Goal: Task Accomplishment & Management: Use online tool/utility

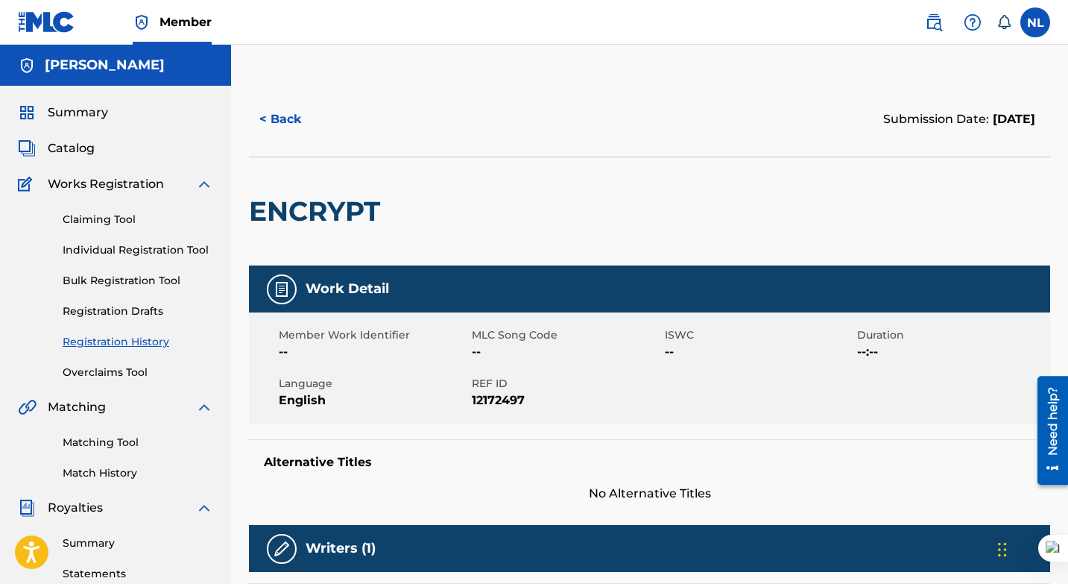
click at [112, 342] on link "Registration History" at bounding box center [138, 342] width 151 height 16
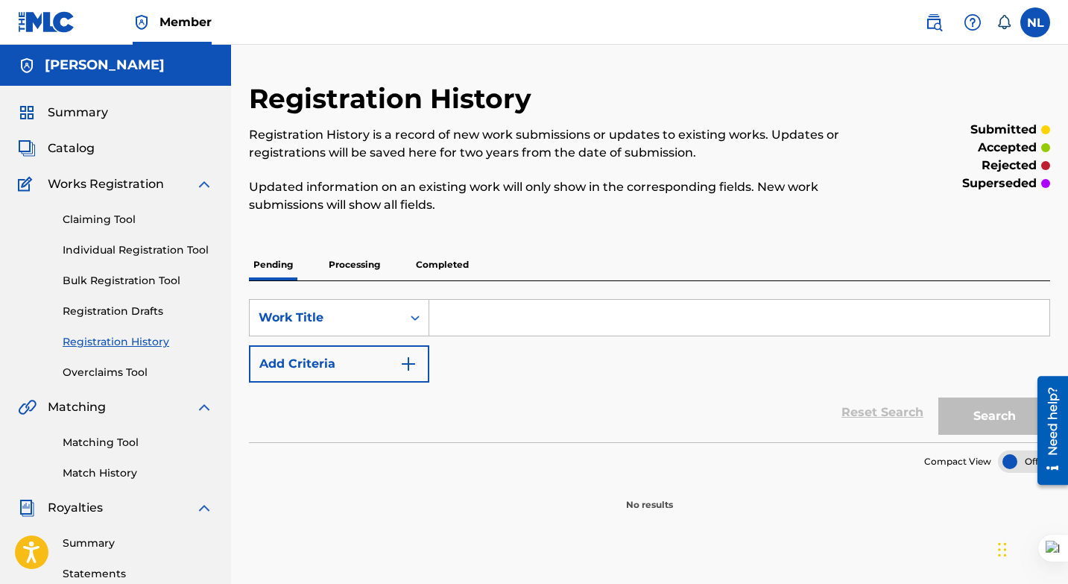
click at [356, 259] on p "Processing" at bounding box center [354, 264] width 60 height 31
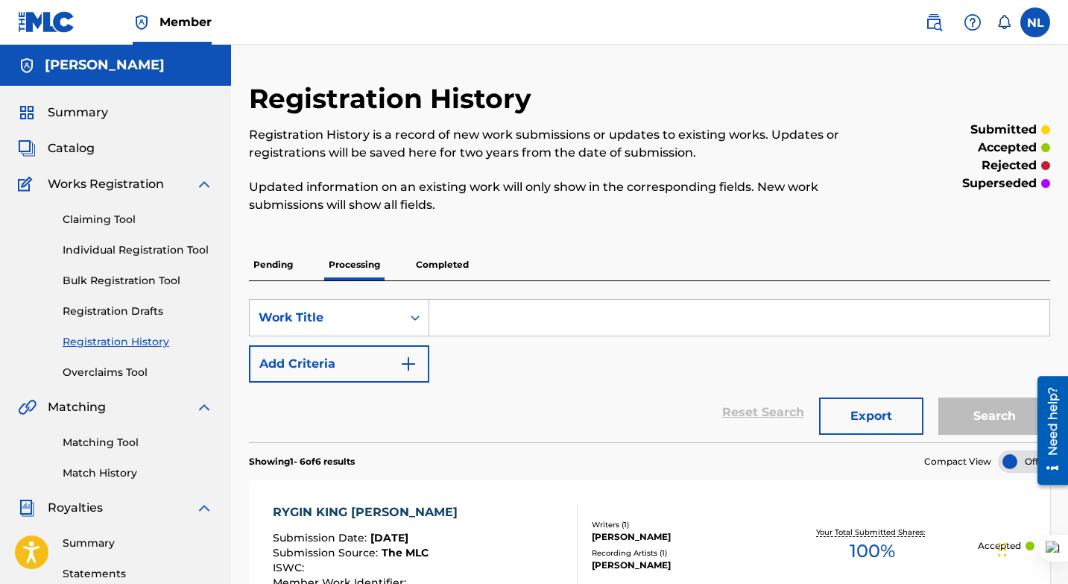
click at [439, 261] on p "Completed" at bounding box center [442, 264] width 62 height 31
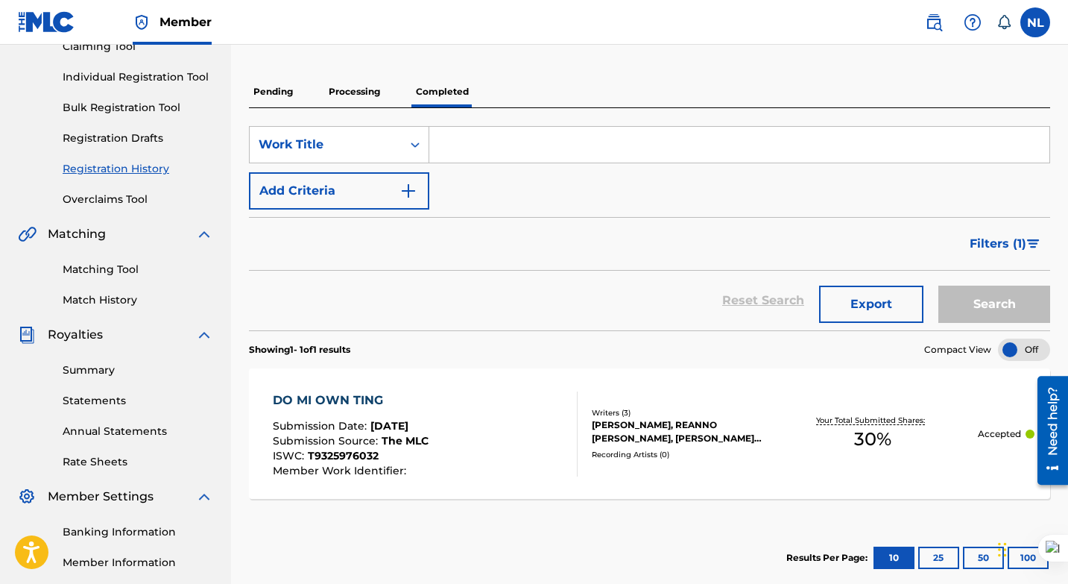
scroll to position [174, 0]
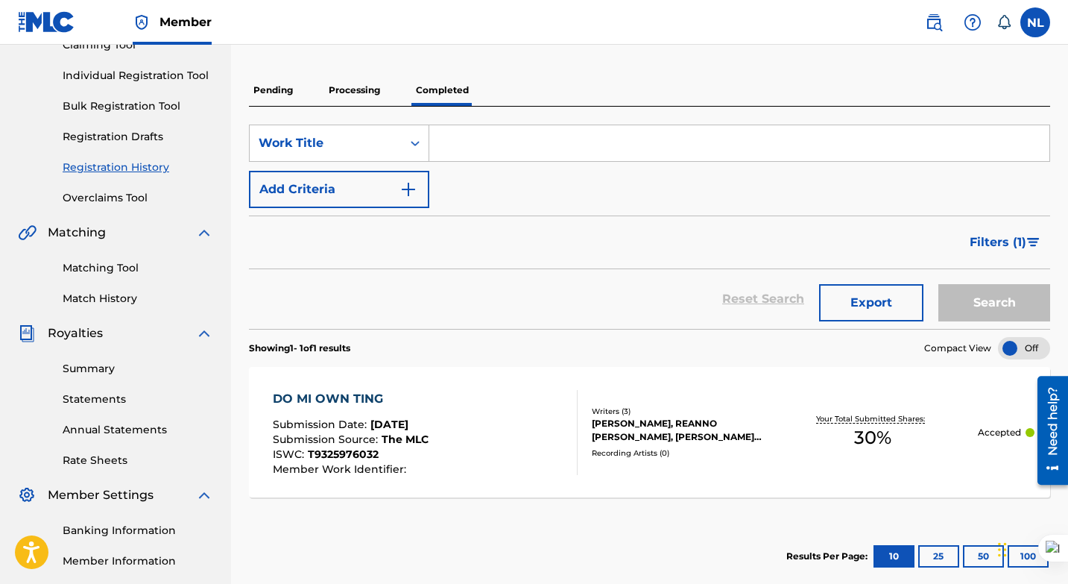
click at [619, 422] on div "[PERSON_NAME], REANNO [PERSON_NAME], [PERSON_NAME] [PERSON_NAME]" at bounding box center [680, 430] width 176 height 27
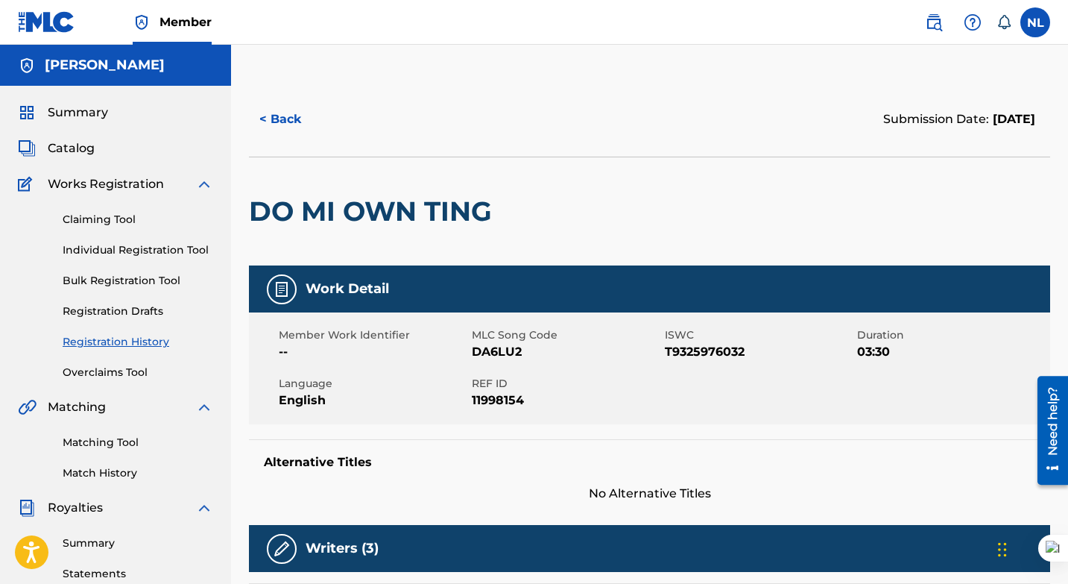
click at [497, 350] on span "DA6LU2" at bounding box center [566, 352] width 189 height 18
copy span "DA6LU2"
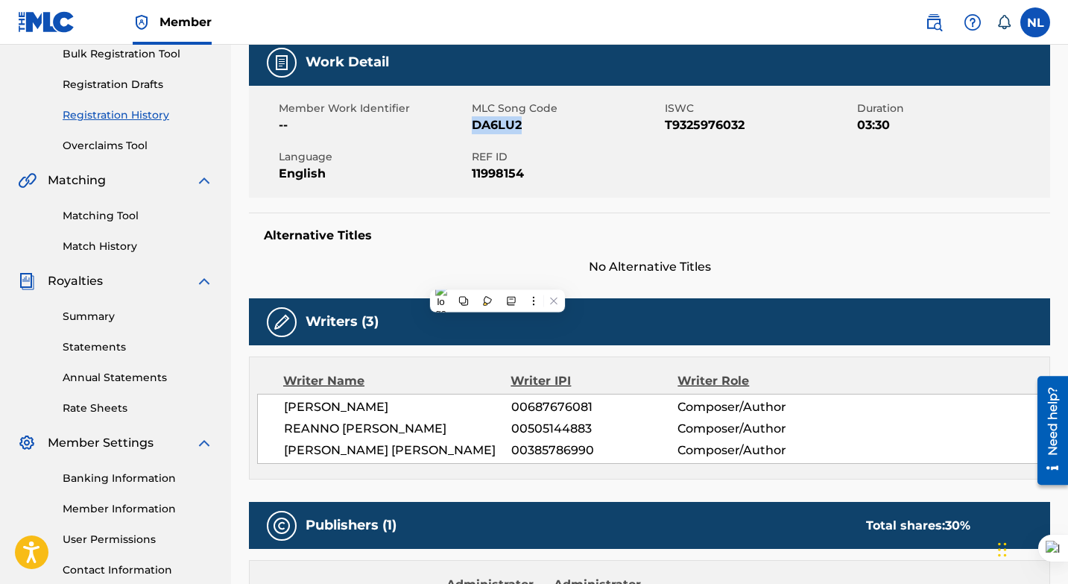
scroll to position [186, 0]
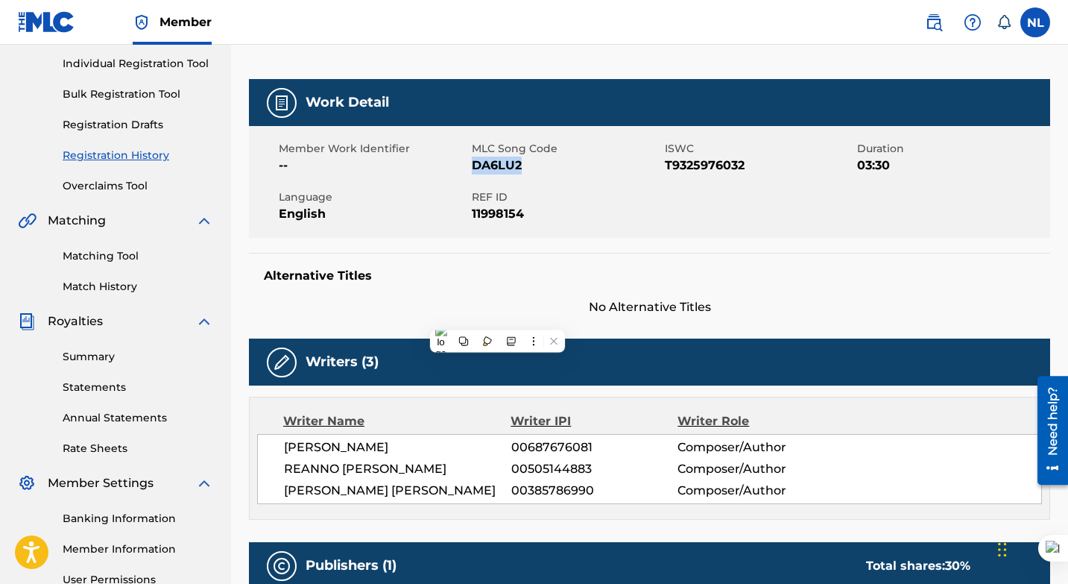
click at [112, 252] on link "Matching Tool" at bounding box center [138, 256] width 151 height 16
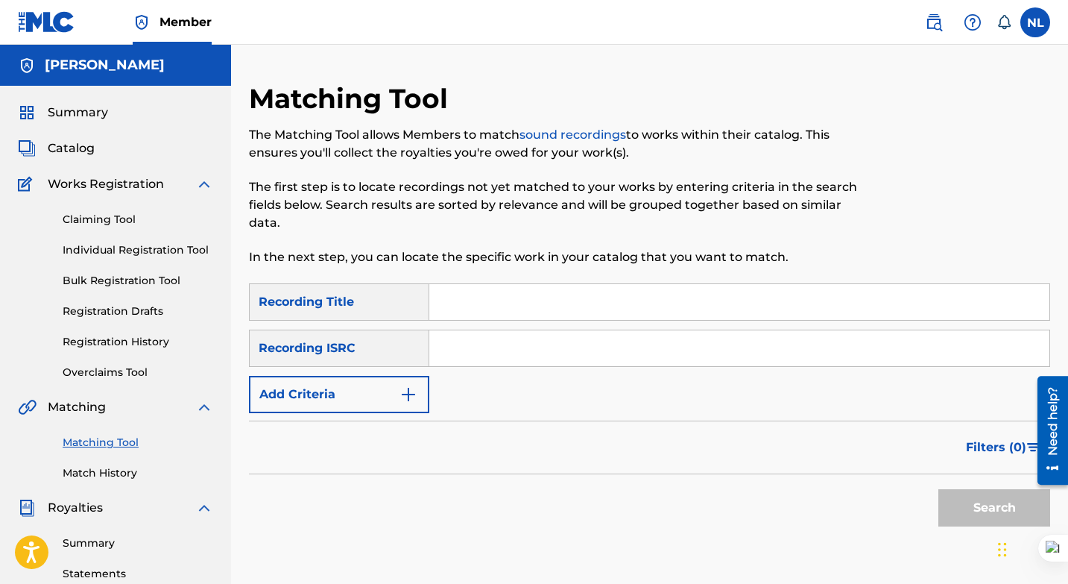
click at [407, 399] on img "Search Form" at bounding box center [409, 394] width 18 height 18
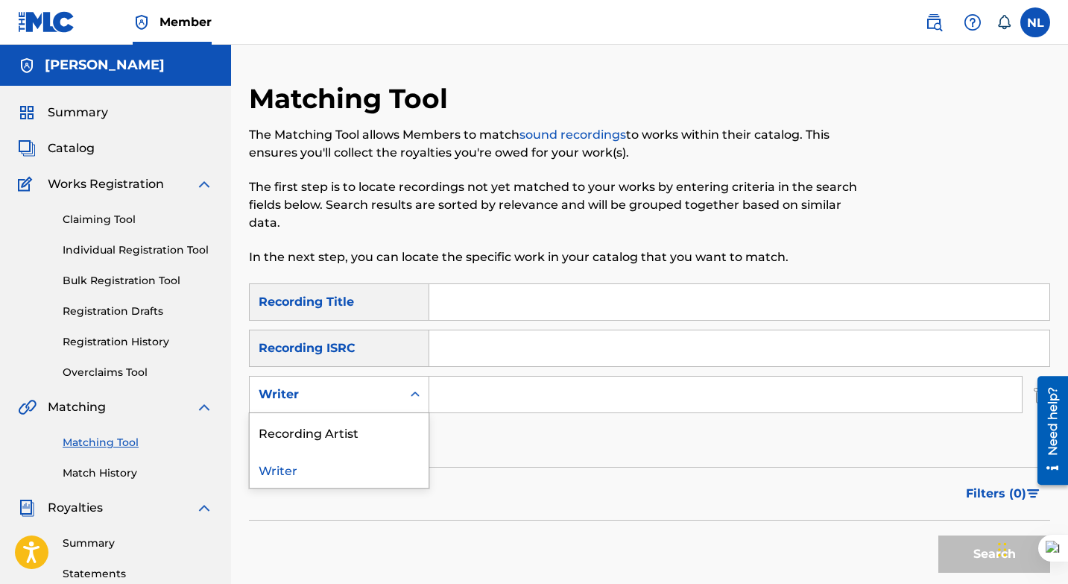
click at [414, 394] on icon "Search Form" at bounding box center [415, 394] width 15 height 15
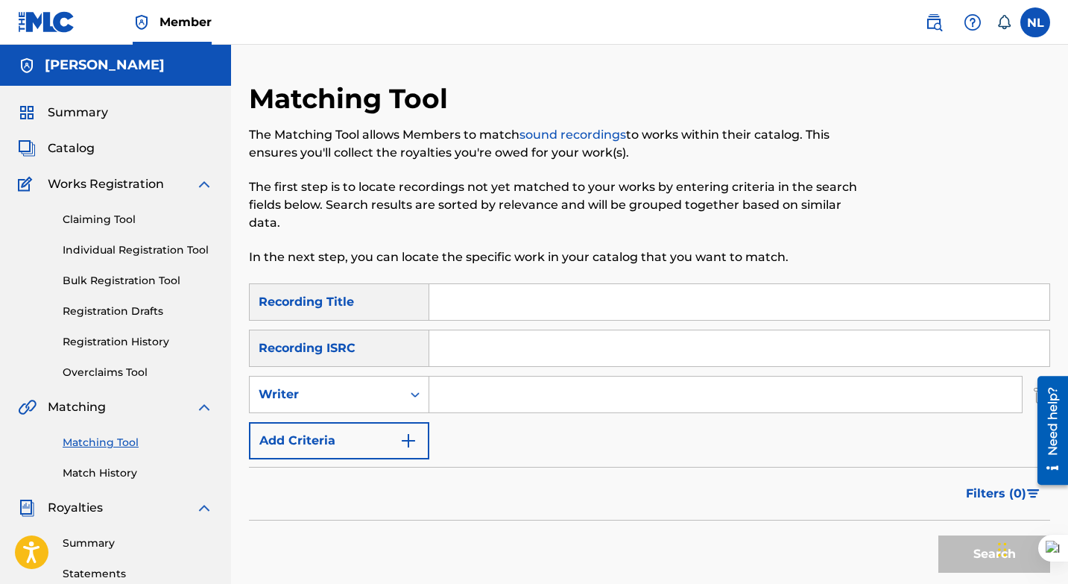
click at [452, 308] on input "Search Form" at bounding box center [739, 302] width 620 height 36
click at [476, 353] on input "Search Form" at bounding box center [739, 348] width 620 height 36
paste input "JMA272004468"
type input "JMA272004468"
click at [477, 298] on input "Search Form" at bounding box center [739, 302] width 620 height 36
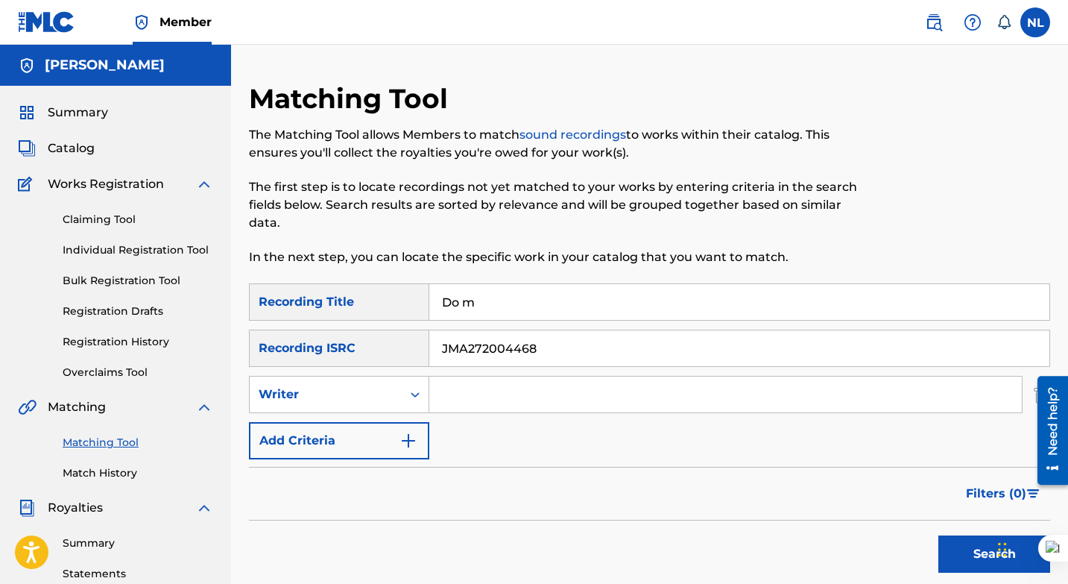
type input "do mi own ting"
click at [974, 551] on button "Search" at bounding box center [995, 553] width 112 height 37
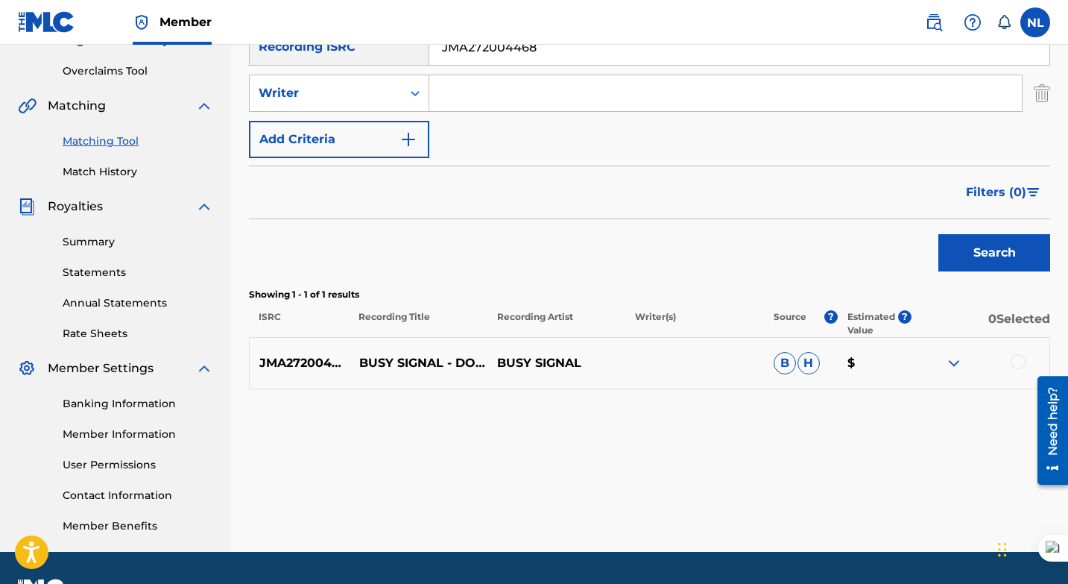
scroll to position [302, 0]
click at [1015, 360] on div at bounding box center [1018, 360] width 15 height 15
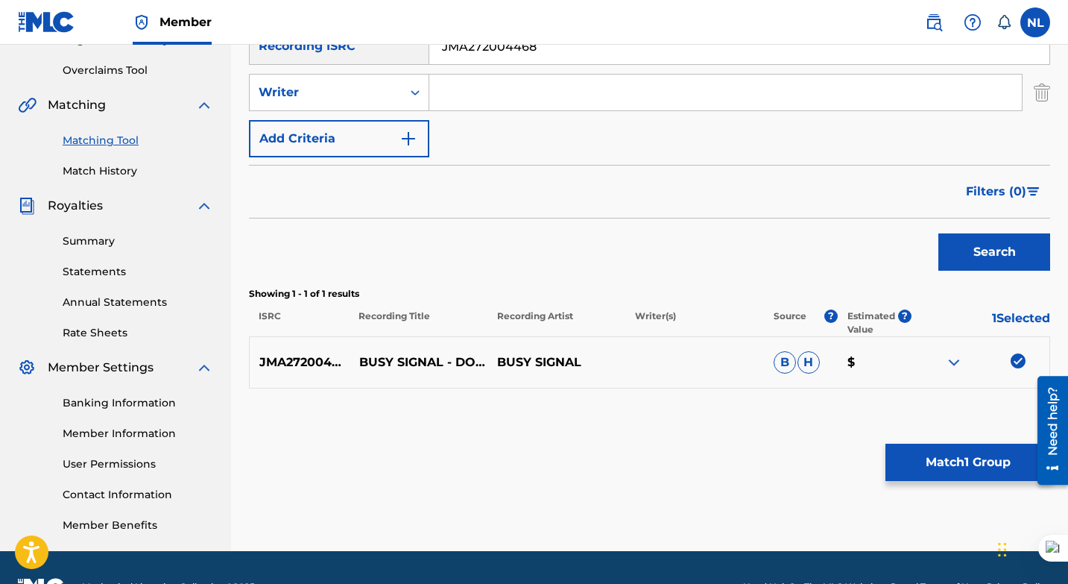
click at [930, 460] on button "Match 1 Group" at bounding box center [968, 462] width 165 height 37
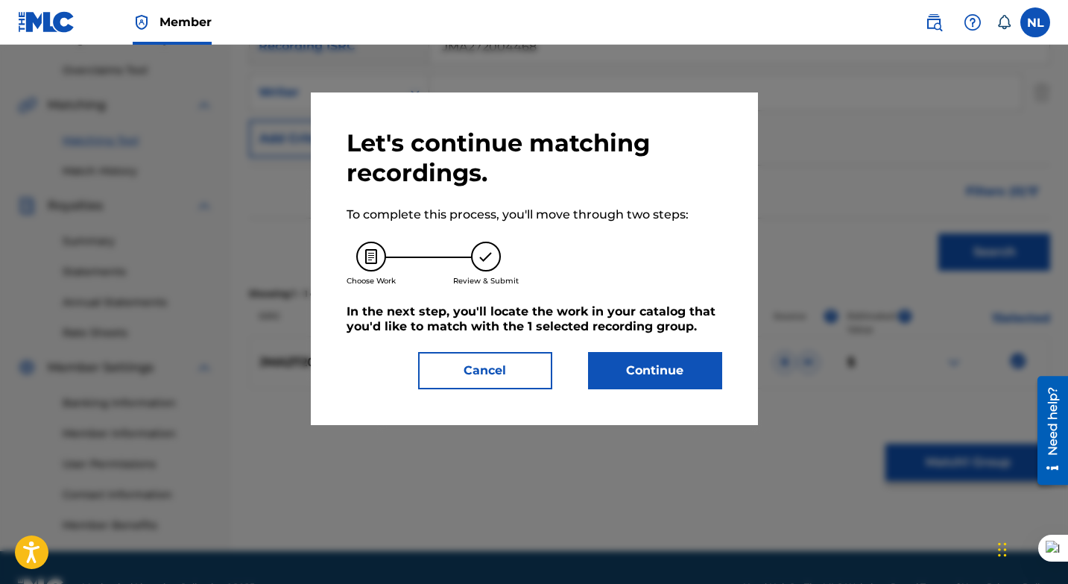
click at [634, 360] on button "Continue" at bounding box center [655, 370] width 134 height 37
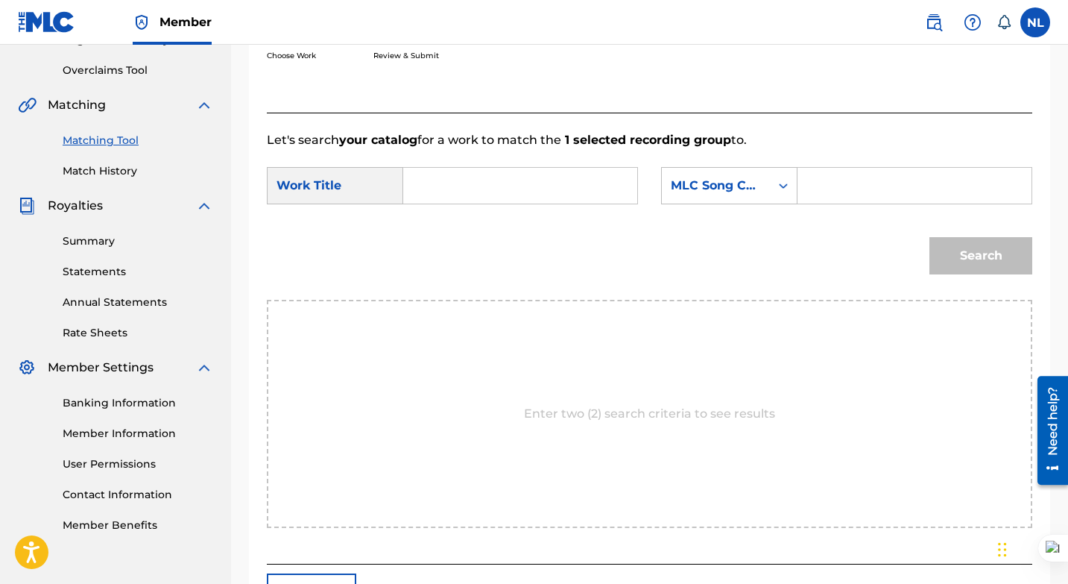
click at [834, 183] on input "Search Form" at bounding box center [914, 186] width 209 height 36
paste input "JMA272004468"
type input "JMA272004468"
click at [838, 192] on input "JMA272004468" at bounding box center [914, 186] width 209 height 36
click at [838, 193] on input "JMA272004468" at bounding box center [914, 186] width 209 height 36
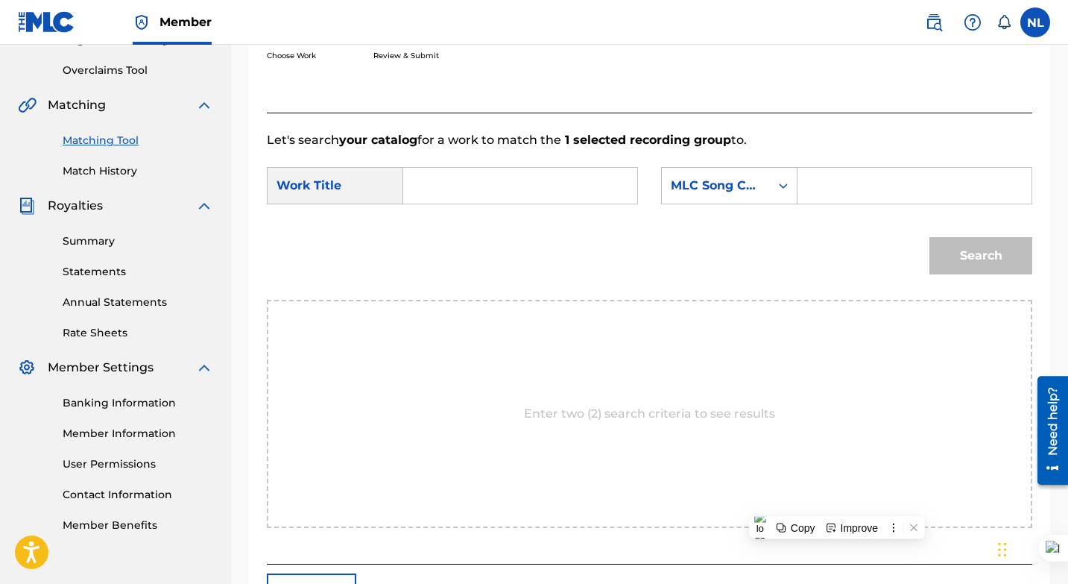
paste input "DA6LU2"
type input "DA6LU2"
drag, startPoint x: 596, startPoint y: 192, endPoint x: 599, endPoint y: 181, distance: 10.9
click at [596, 192] on input "Search Form" at bounding box center [520, 186] width 209 height 36
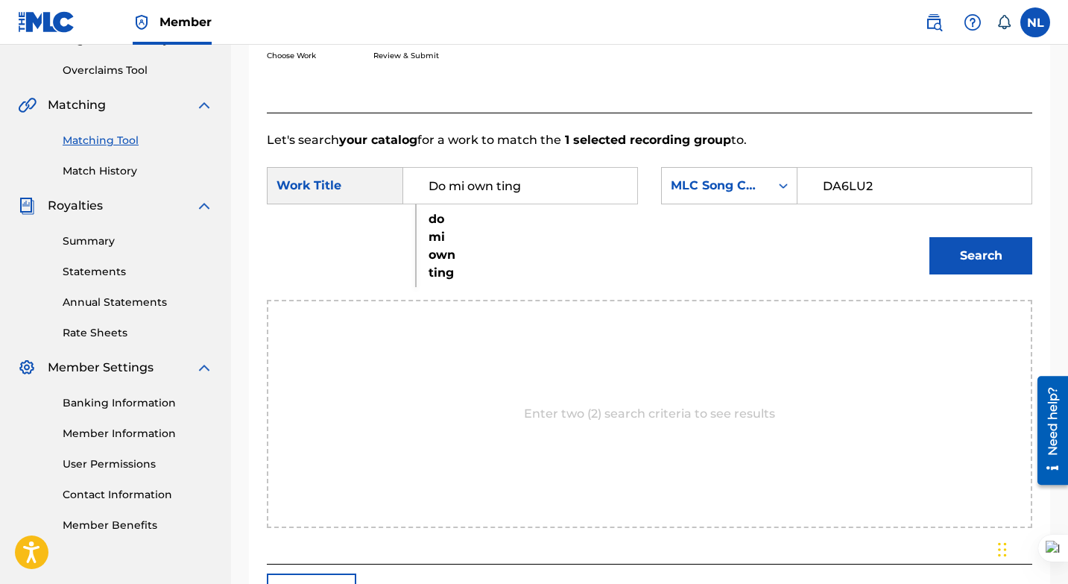
type input "Do mi own ting"
click at [930, 237] on button "Search" at bounding box center [981, 255] width 103 height 37
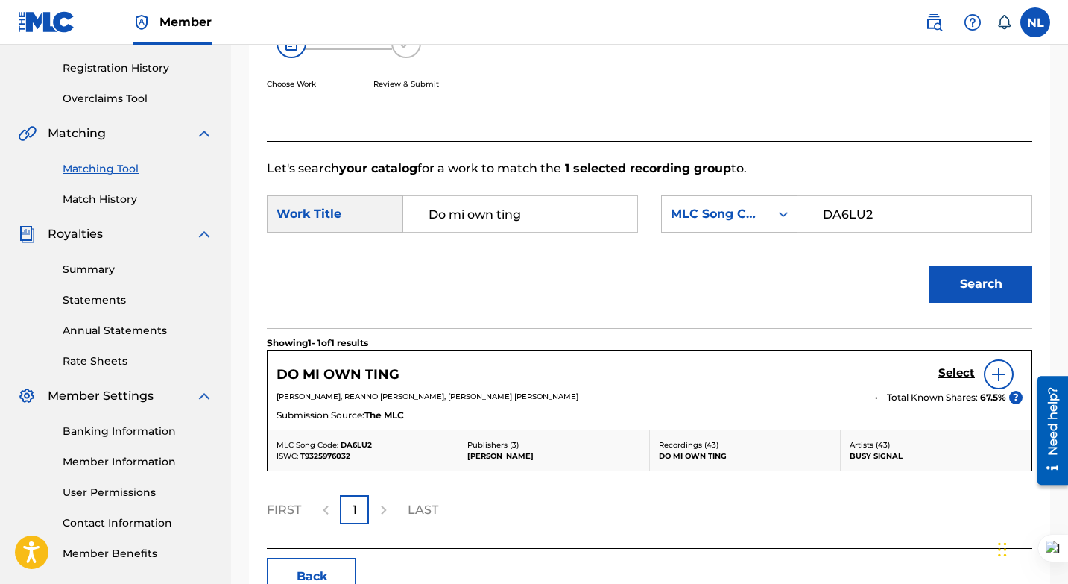
scroll to position [271, 0]
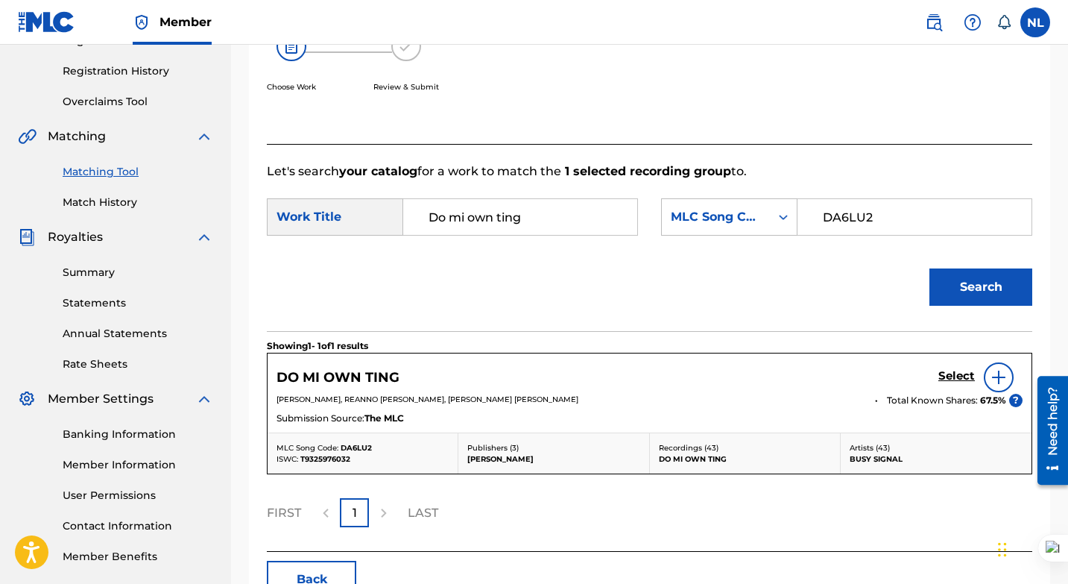
click at [953, 371] on h5 "Select" at bounding box center [957, 376] width 37 height 14
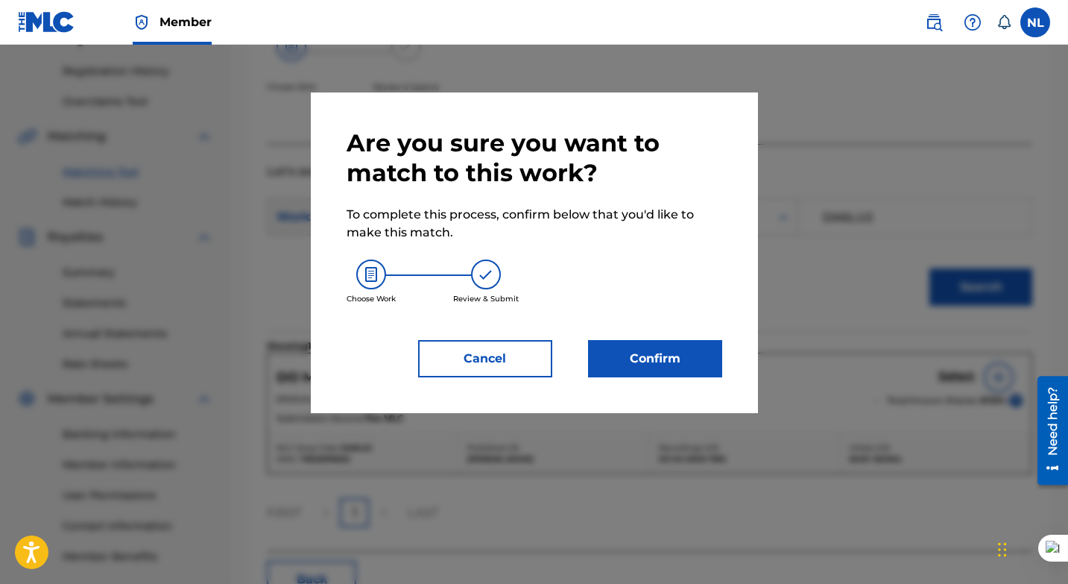
click at [649, 363] on button "Confirm" at bounding box center [655, 358] width 134 height 37
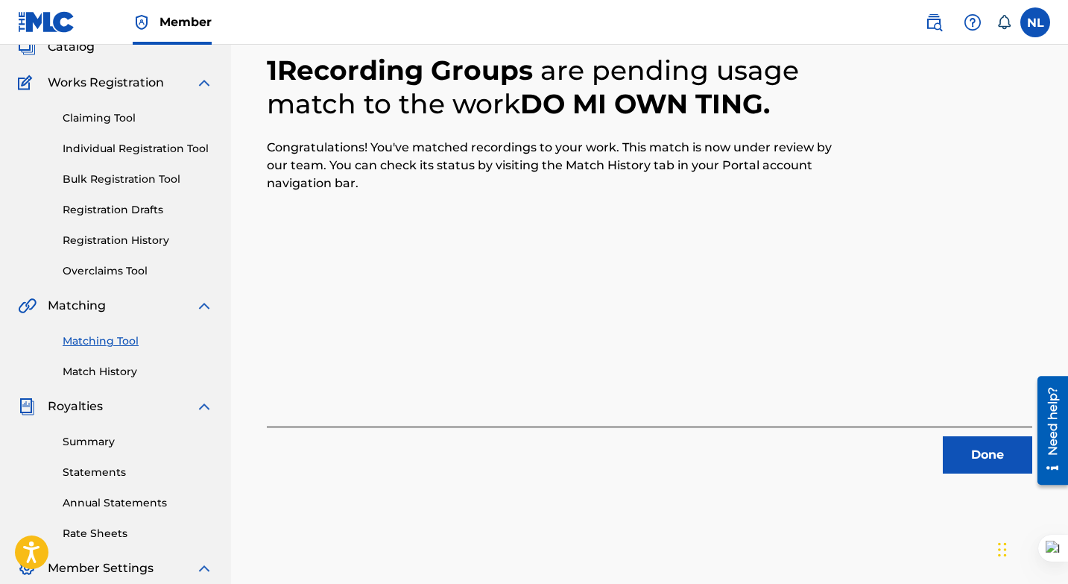
scroll to position [0, 0]
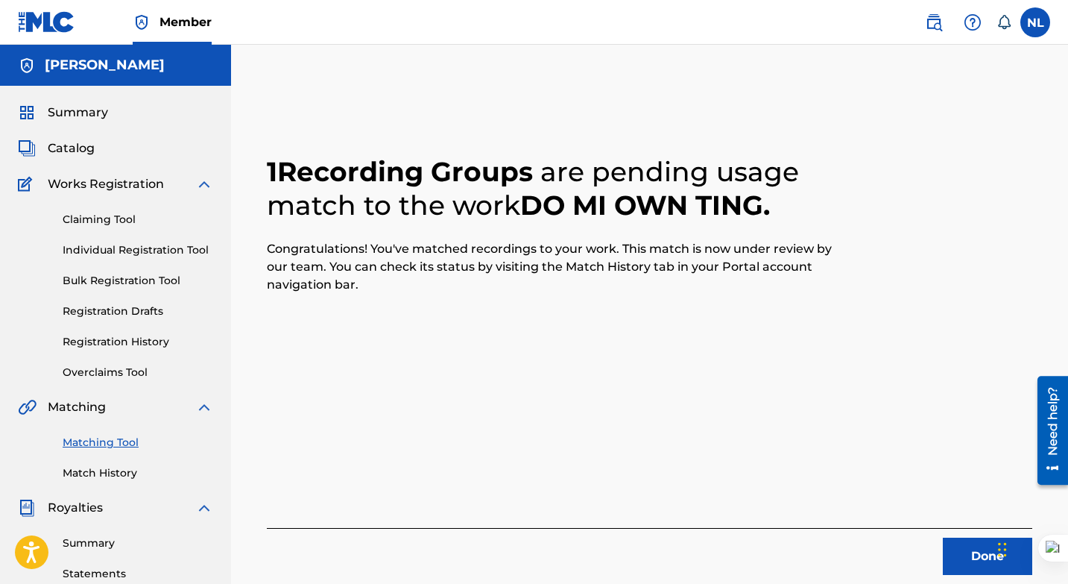
click at [979, 551] on button "Done" at bounding box center [987, 555] width 89 height 37
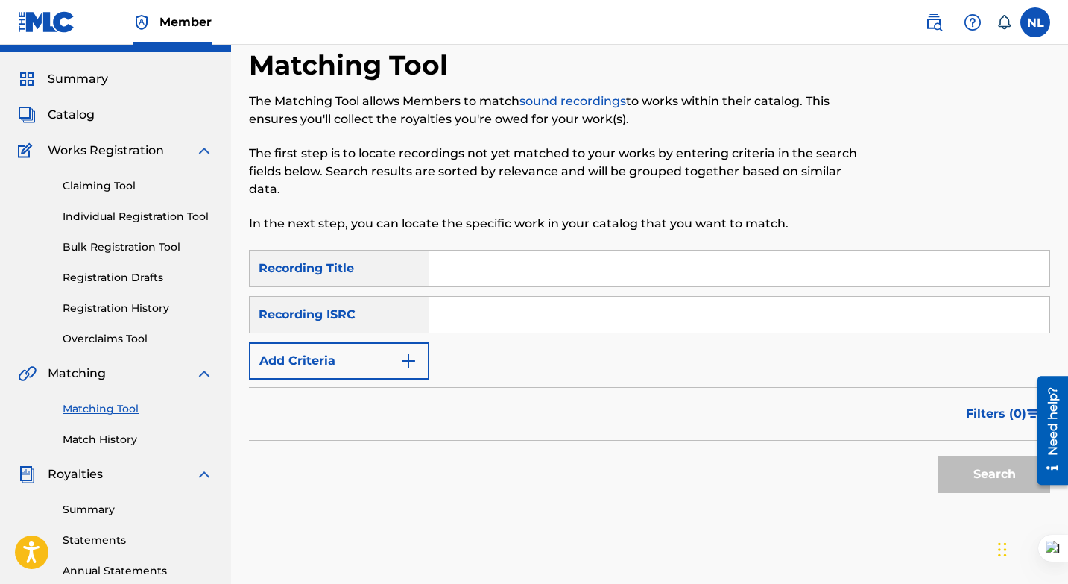
scroll to position [37, 0]
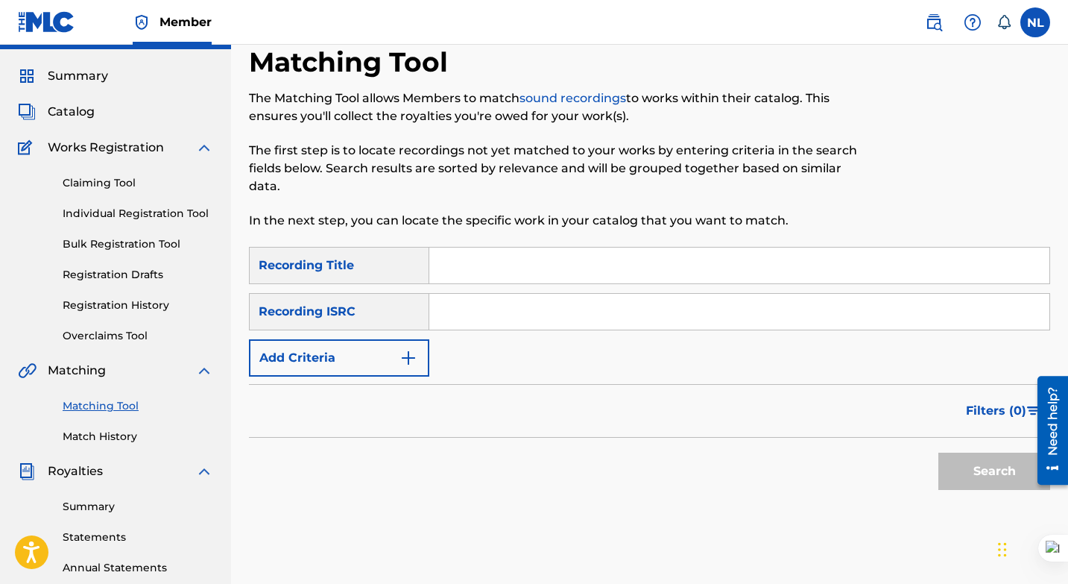
click at [134, 308] on link "Registration History" at bounding box center [138, 305] width 151 height 16
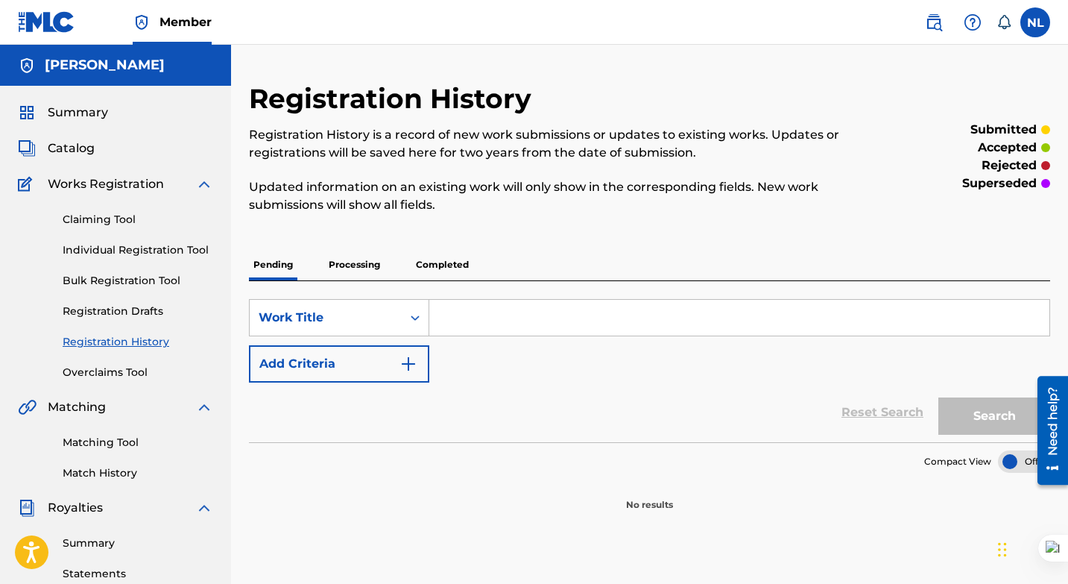
click at [455, 262] on p "Completed" at bounding box center [442, 264] width 62 height 31
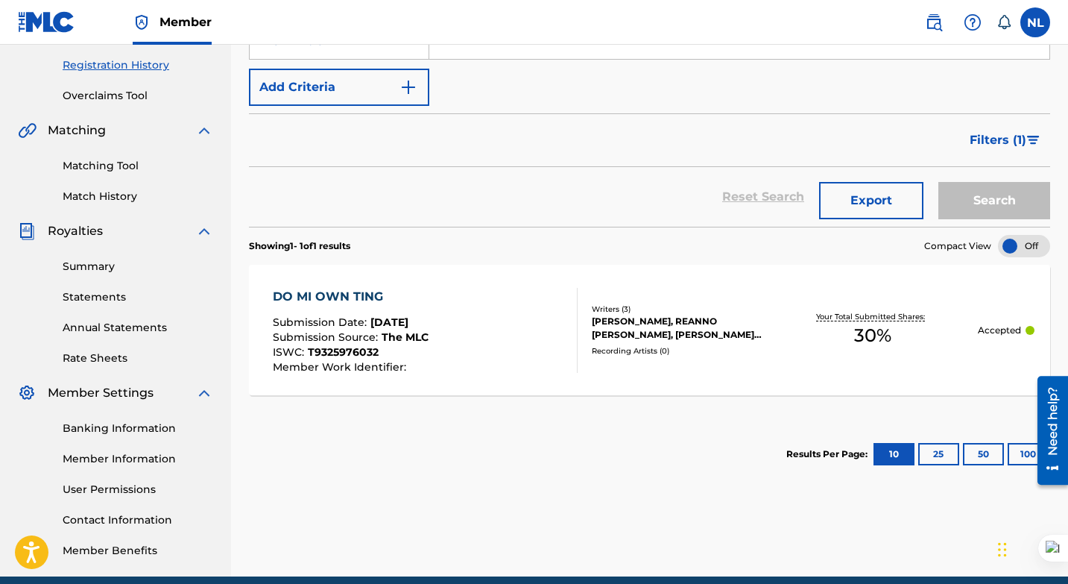
scroll to position [278, 0]
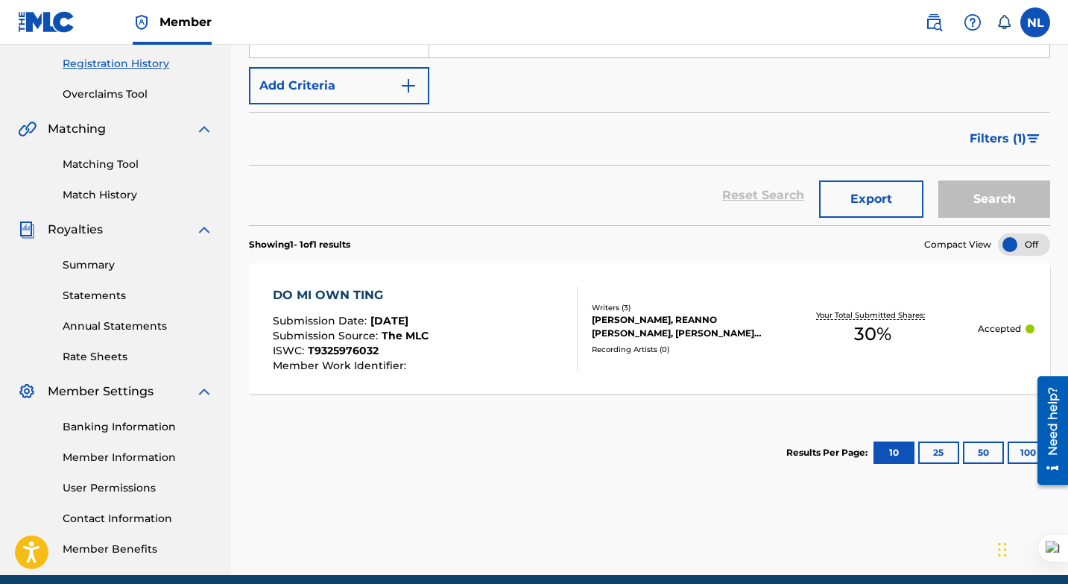
click at [655, 323] on div "[PERSON_NAME], REANNO [PERSON_NAME], [PERSON_NAME] [PERSON_NAME]" at bounding box center [680, 326] width 176 height 27
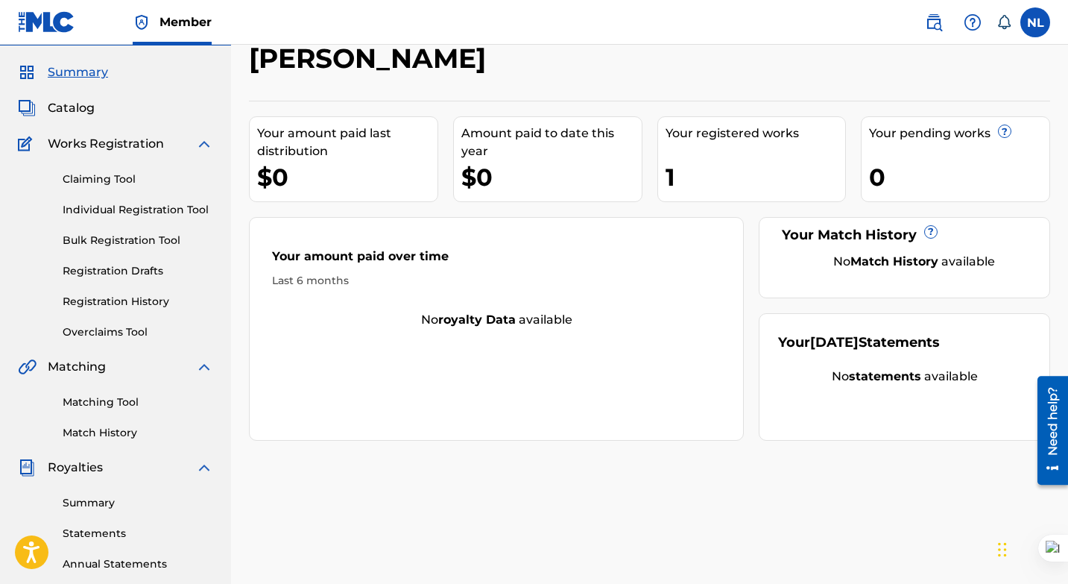
scroll to position [45, 0]
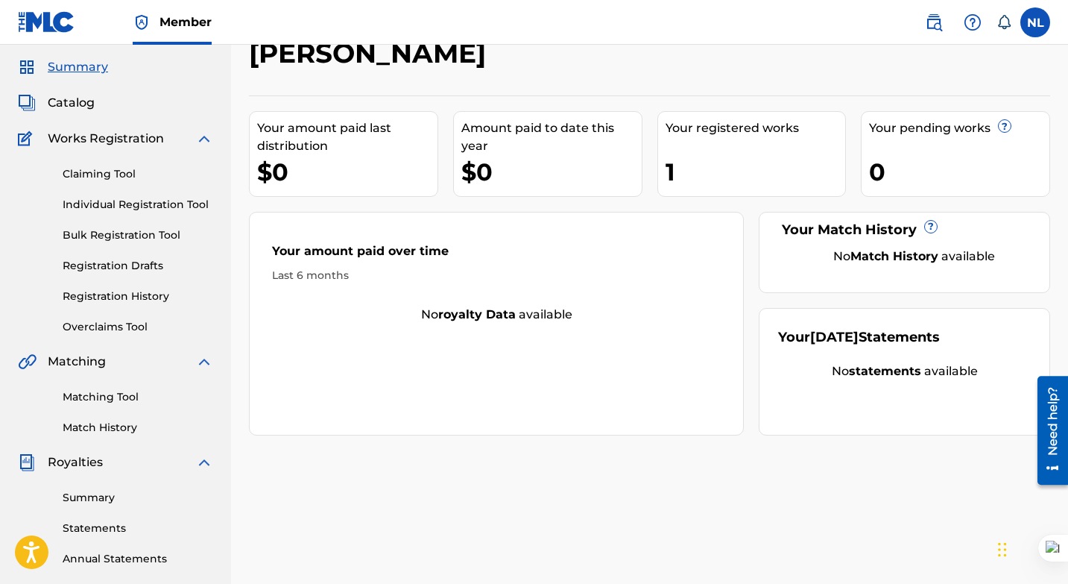
click at [151, 294] on link "Registration History" at bounding box center [138, 296] width 151 height 16
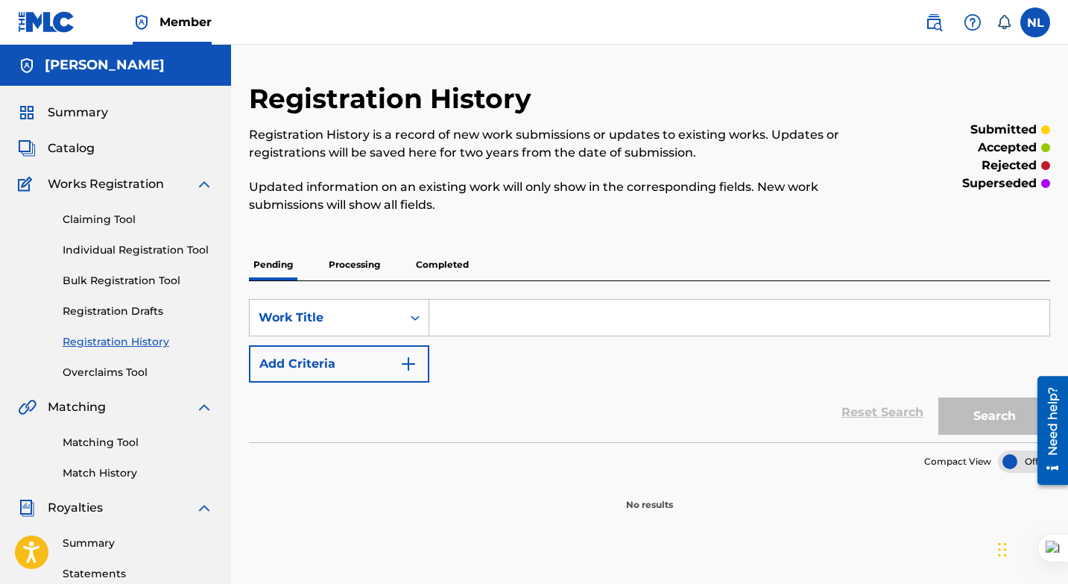
click at [429, 268] on p "Completed" at bounding box center [442, 264] width 62 height 31
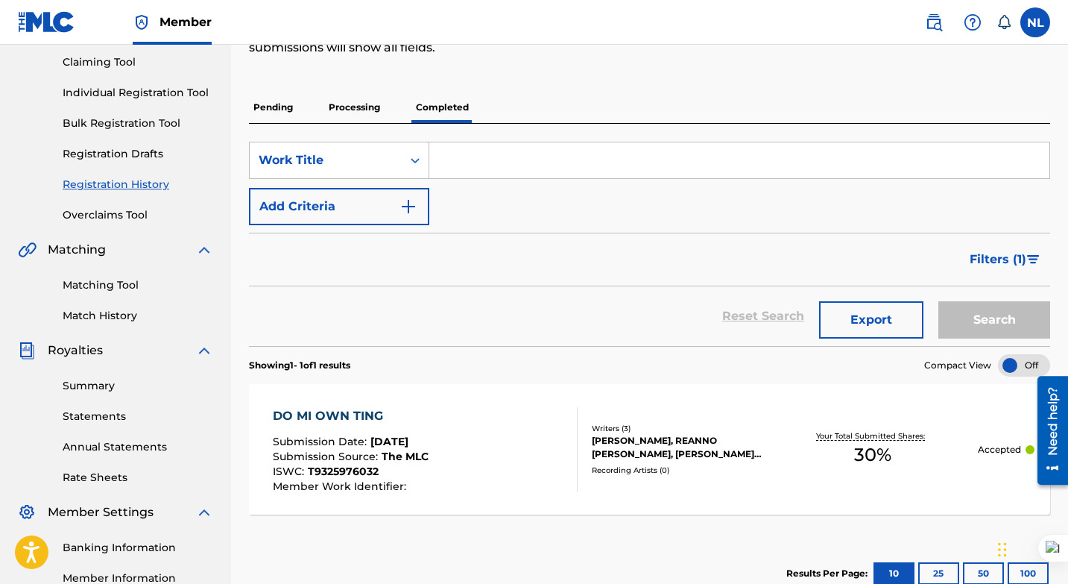
scroll to position [166, 0]
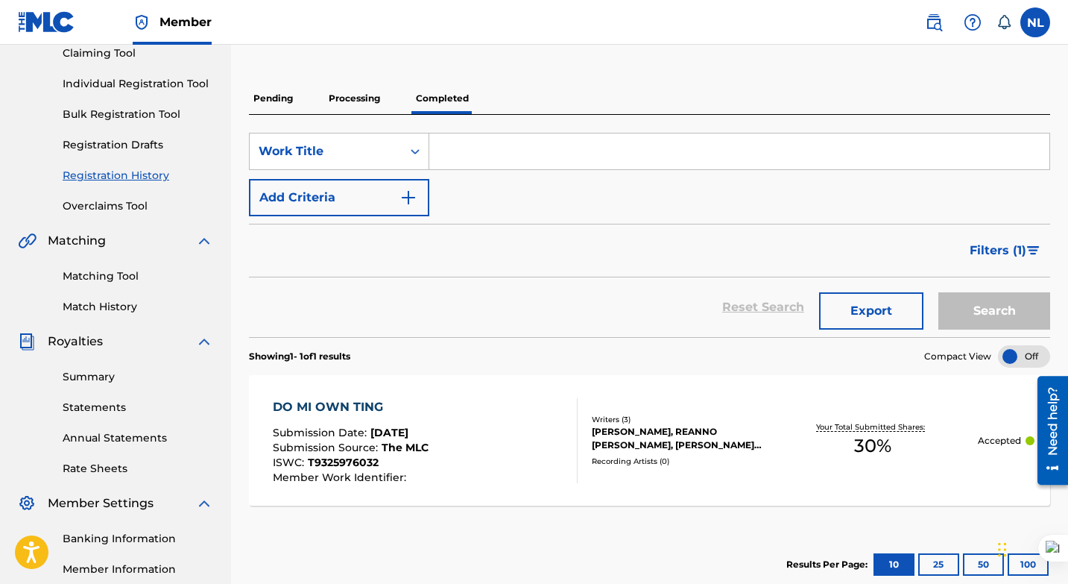
click at [704, 448] on div "[PERSON_NAME], REANNO [PERSON_NAME], [PERSON_NAME] [PERSON_NAME]" at bounding box center [680, 438] width 176 height 27
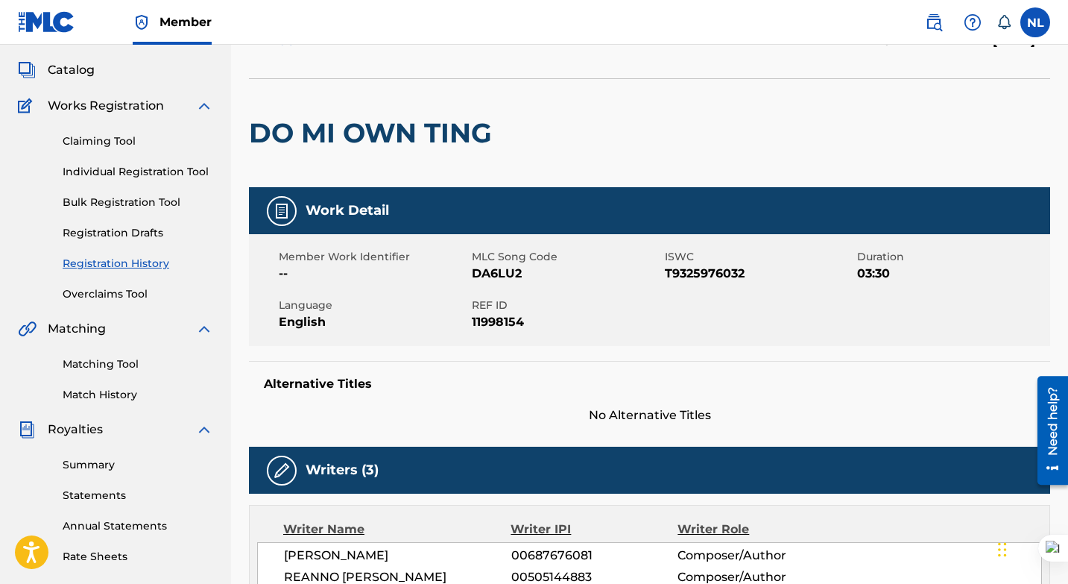
scroll to position [96, 0]
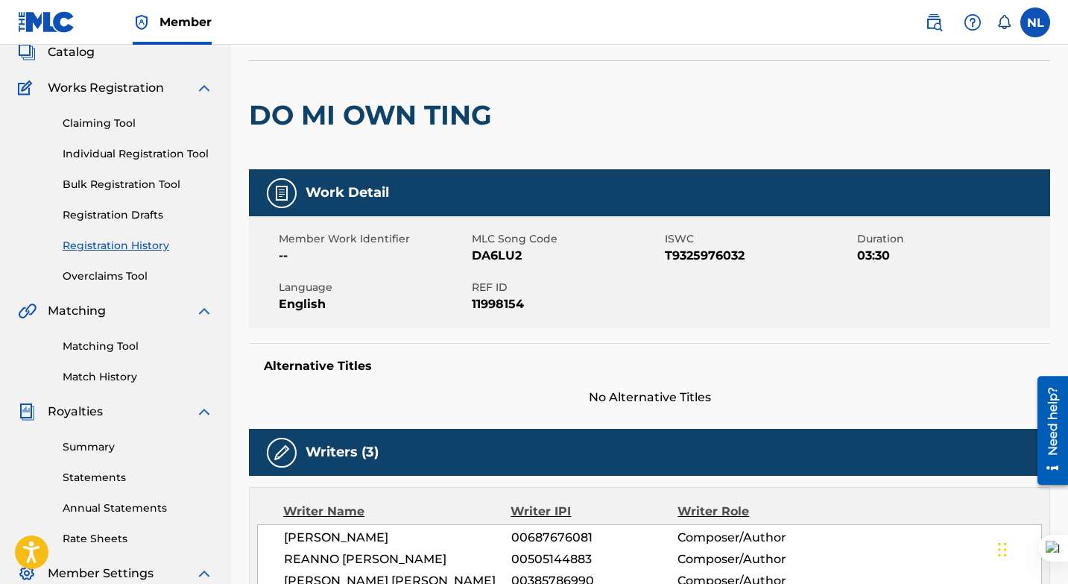
click at [496, 255] on span "DA6LU2" at bounding box center [566, 256] width 189 height 18
copy span "DA6LU2"
